Goal: Task Accomplishment & Management: Use online tool/utility

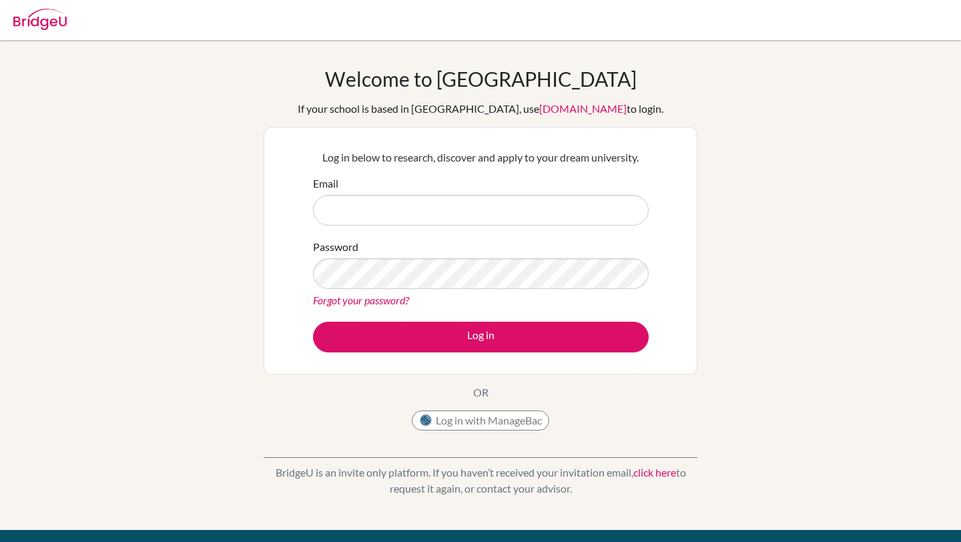
click at [443, 219] on input "Email" at bounding box center [481, 210] width 336 height 31
type input "[EMAIL_ADDRESS][DOMAIN_NAME]"
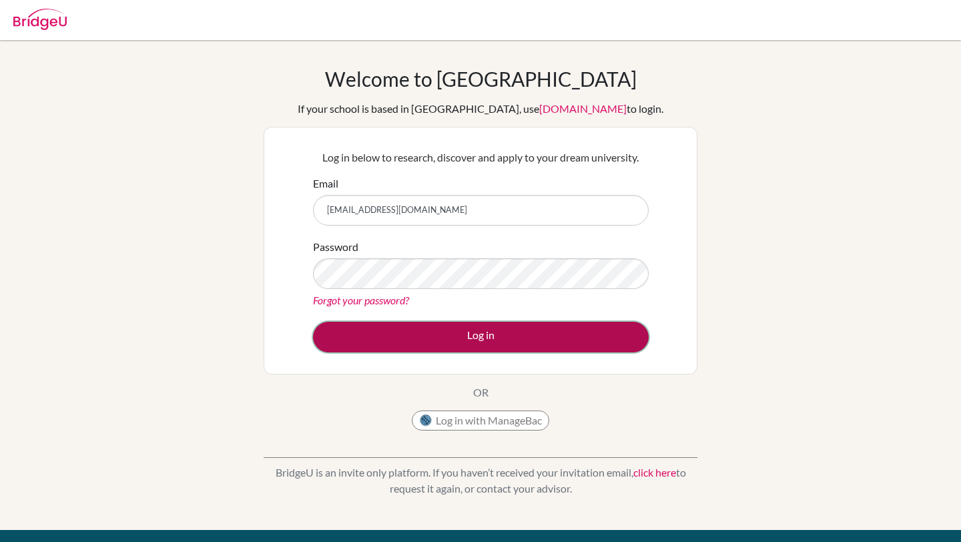
click at [435, 333] on button "Log in" at bounding box center [481, 337] width 336 height 31
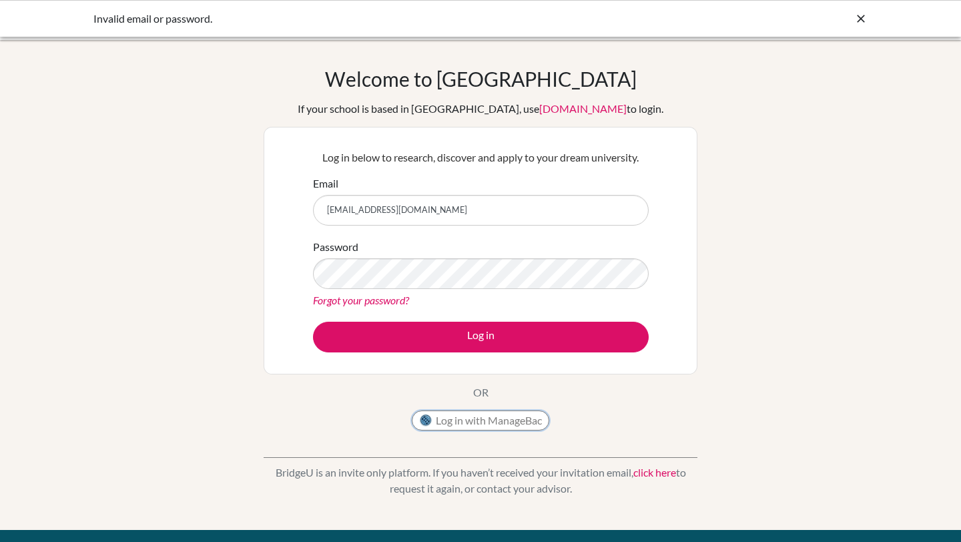
click at [466, 418] on button "Log in with ManageBac" at bounding box center [481, 421] width 138 height 20
